Goal: Task Accomplishment & Management: Use online tool/utility

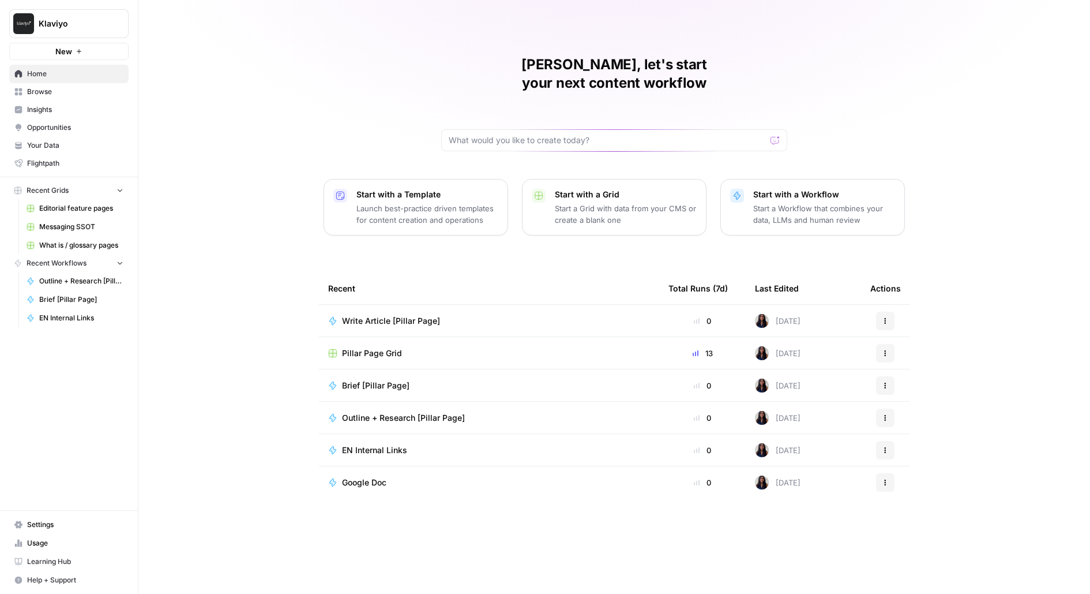
click at [40, 28] on span "Klaviyo" at bounding box center [74, 24] width 70 height 12
type input "build"
click button "AirOps Builders" at bounding box center [104, 86] width 185 height 18
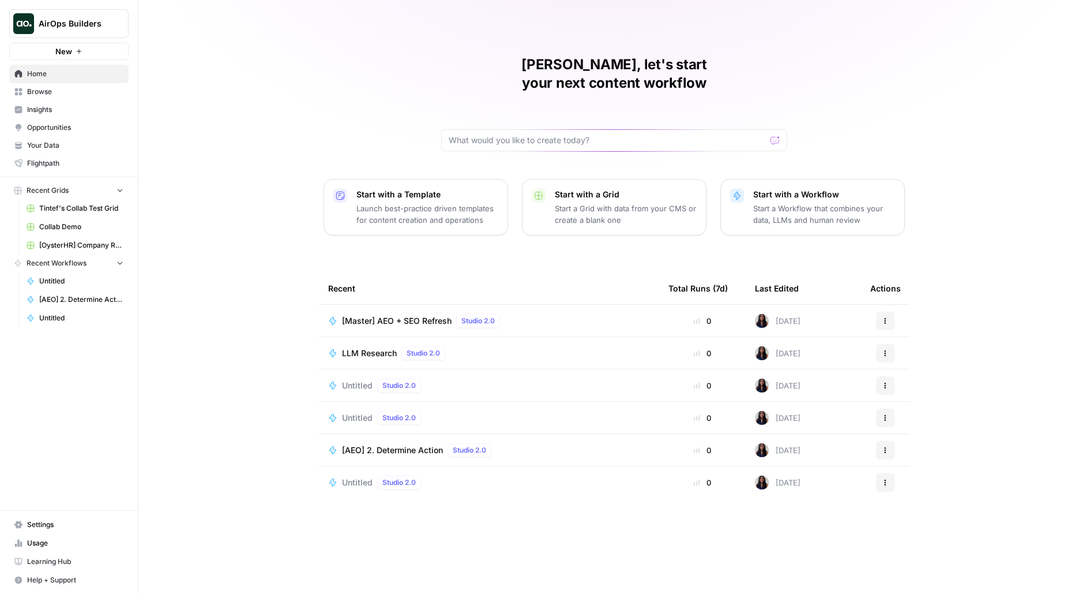
click at [92, 93] on span "Browse" at bounding box center [75, 92] width 96 height 10
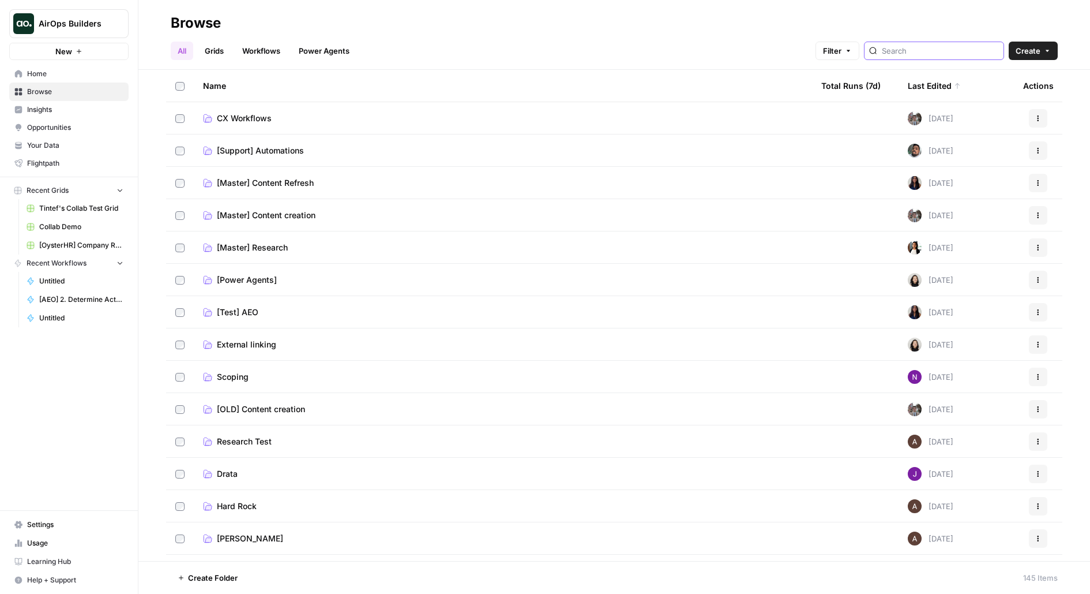
click at [950, 48] on input "search" at bounding box center [940, 51] width 117 height 12
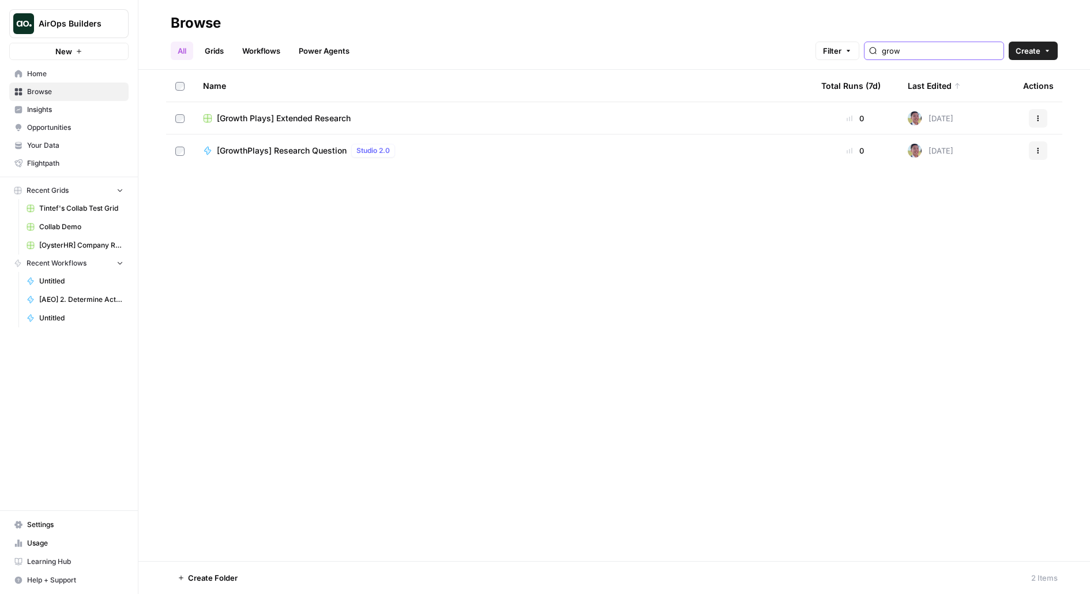
type input "grow"
click at [313, 151] on span "[GrowthPlays] Research Question" at bounding box center [282, 151] width 130 height 12
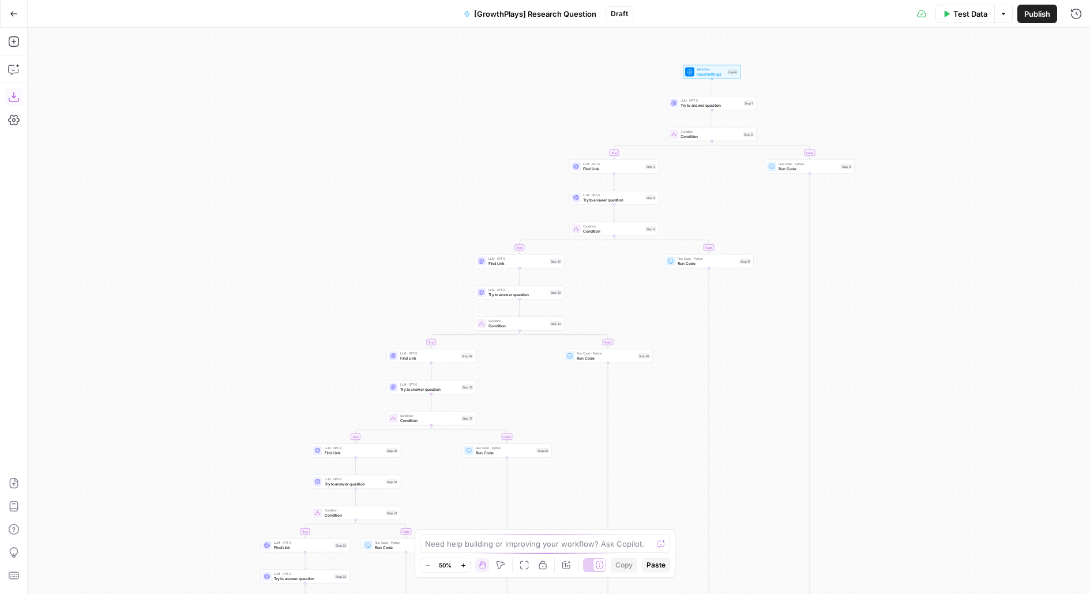
click at [14, 10] on icon "button" at bounding box center [14, 14] width 8 height 8
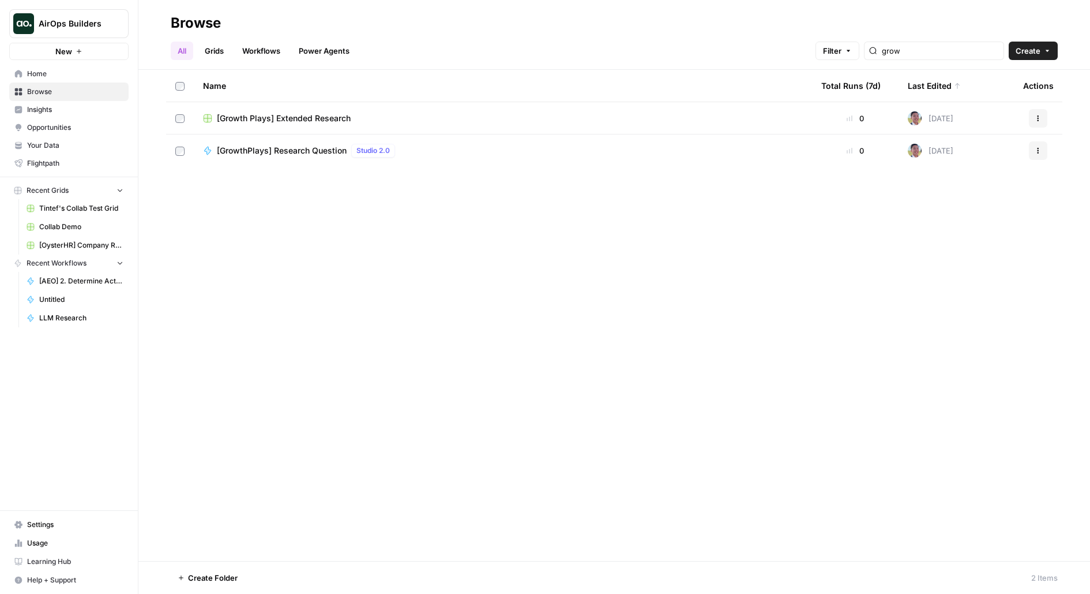
click at [262, 114] on span "[Growth Plays] Extended Research" at bounding box center [284, 118] width 134 height 12
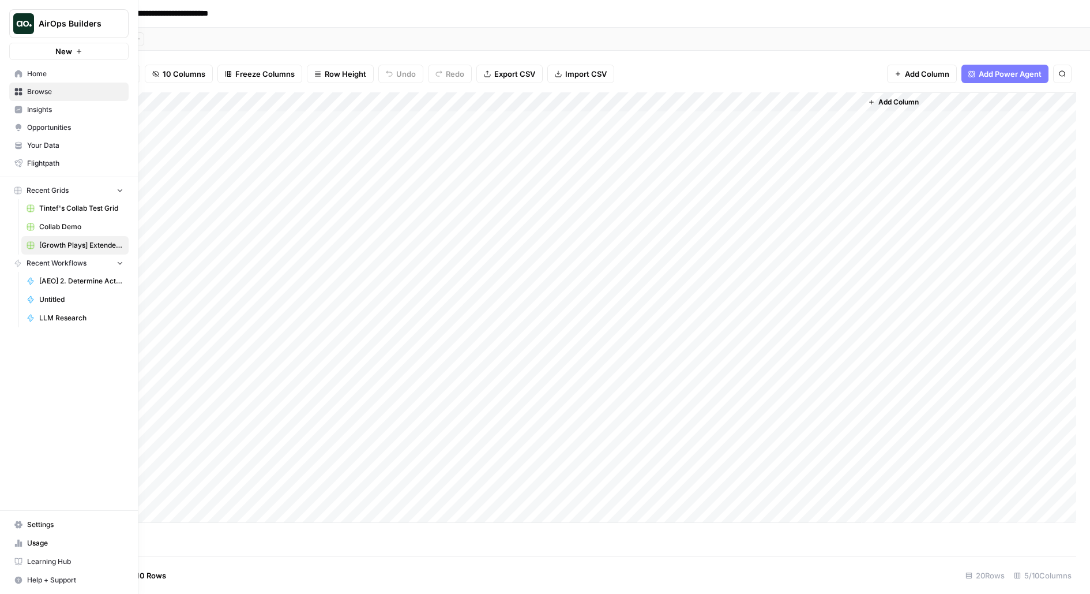
click at [58, 55] on span "New" at bounding box center [63, 52] width 17 height 12
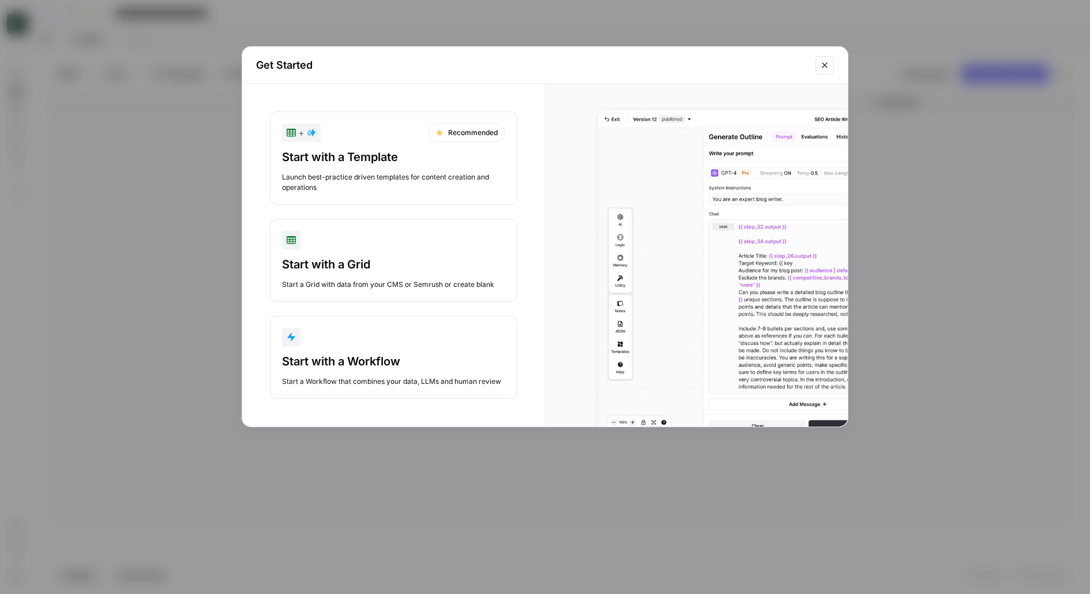
click at [390, 353] on div "Start with a Workflow" at bounding box center [393, 361] width 223 height 16
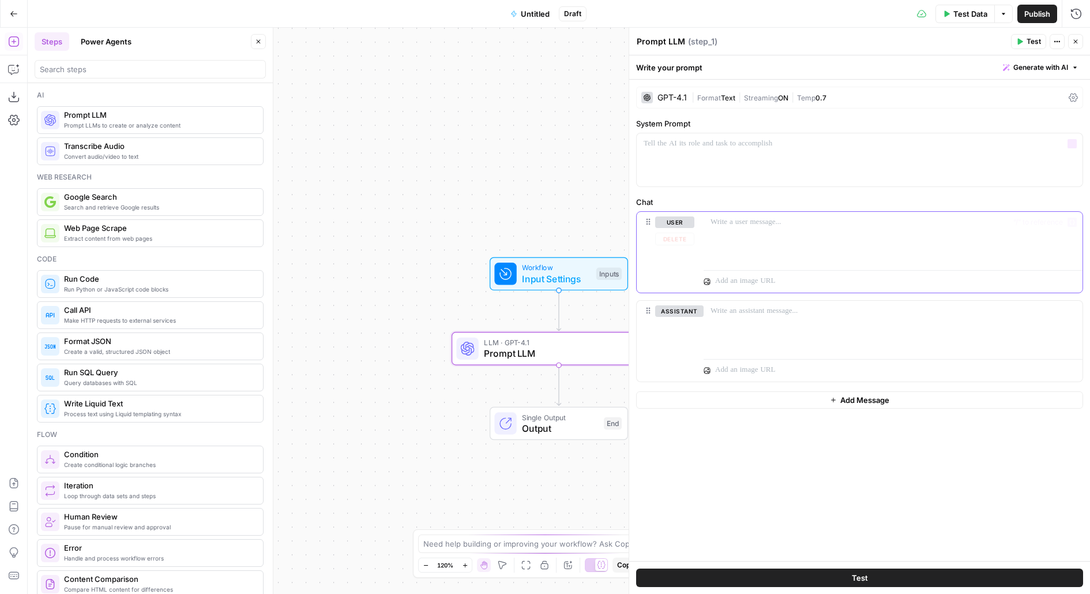
click at [752, 235] on div at bounding box center [893, 238] width 379 height 53
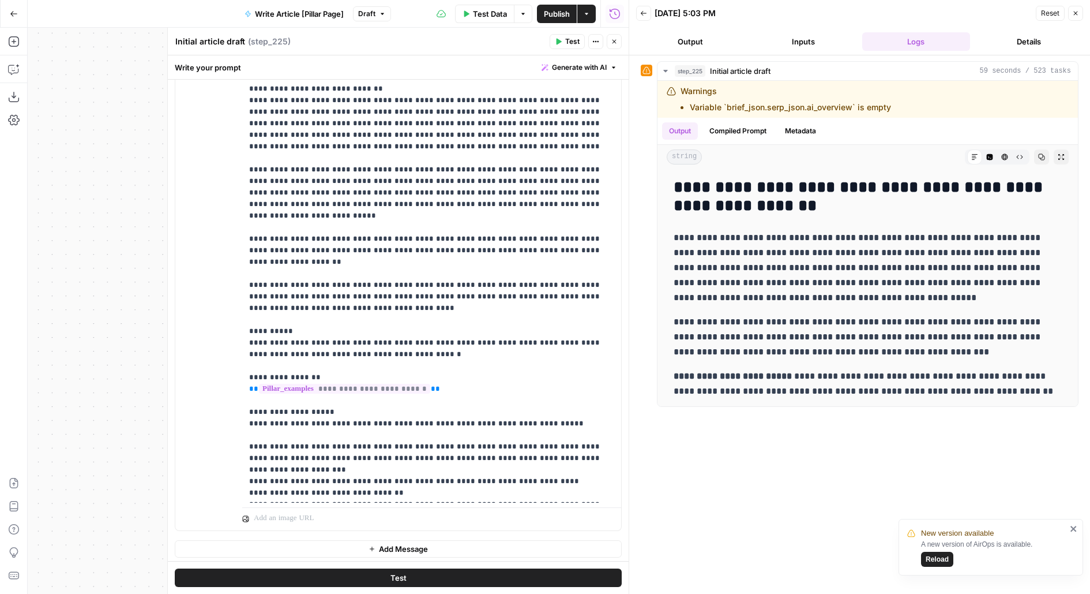
scroll to position [243, 0]
